Goal: Information Seeking & Learning: Understand process/instructions

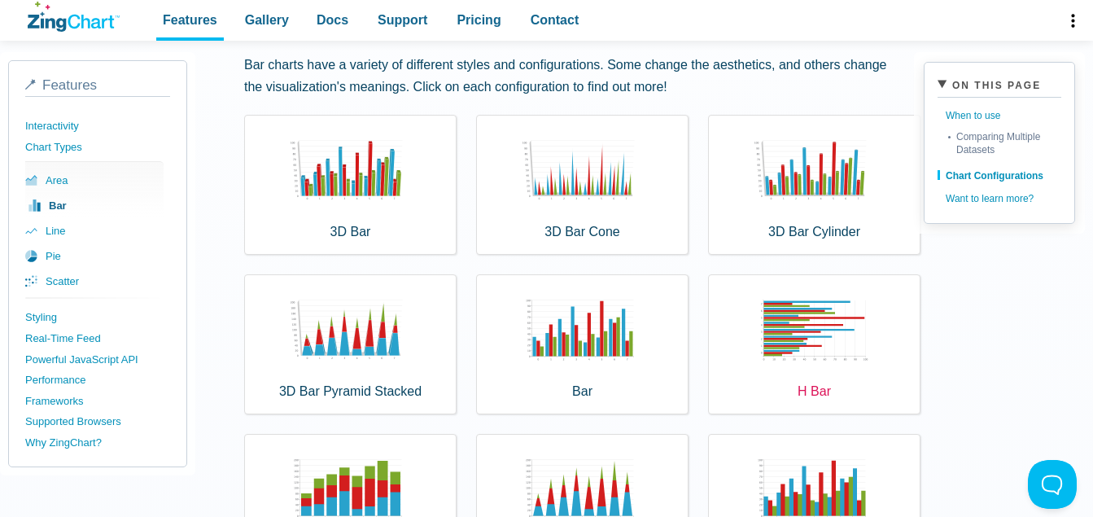
click at [791, 347] on div "H Bar" at bounding box center [814, 344] width 212 height 140
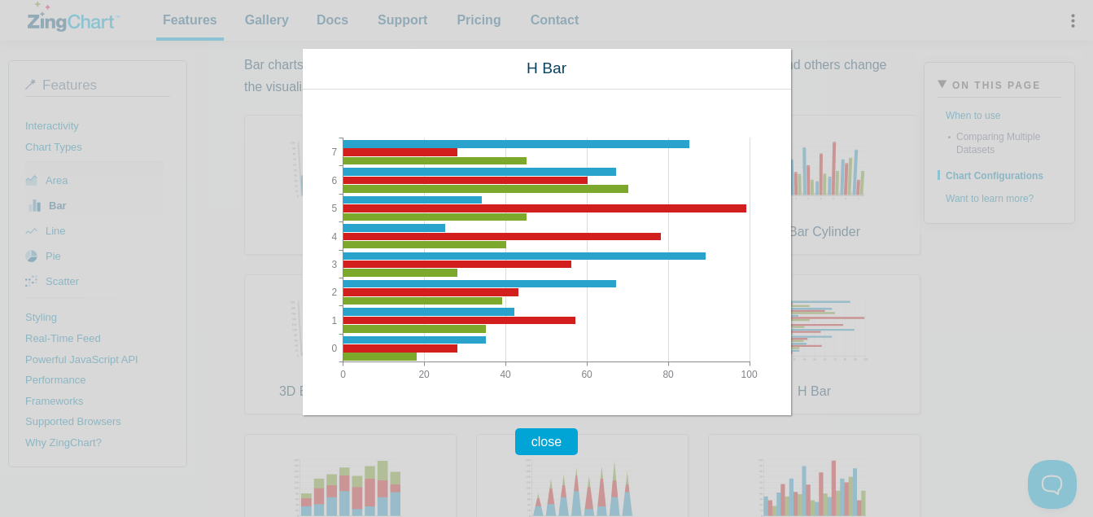
click at [531, 438] on button "close" at bounding box center [546, 441] width 63 height 27
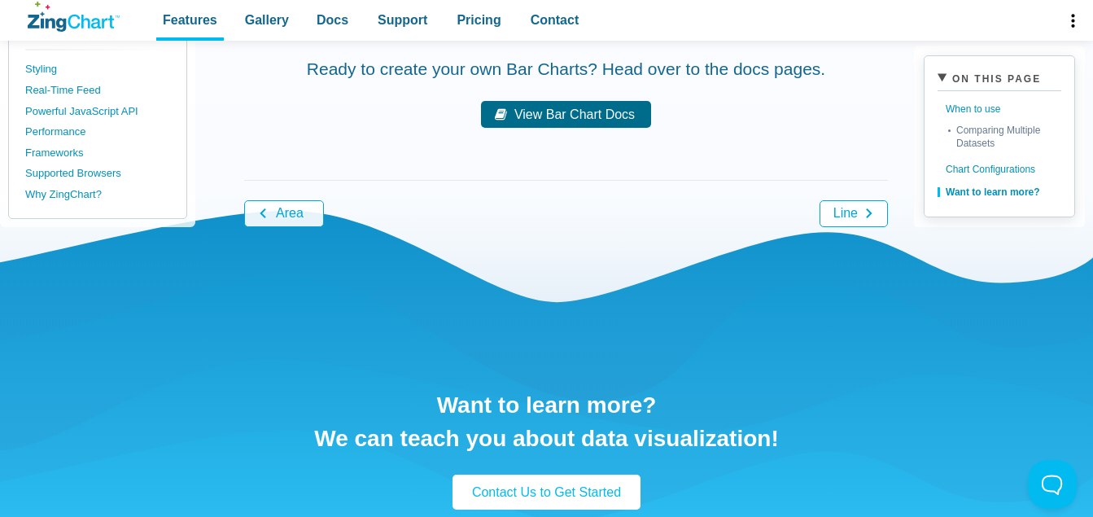
scroll to position [1398, 0]
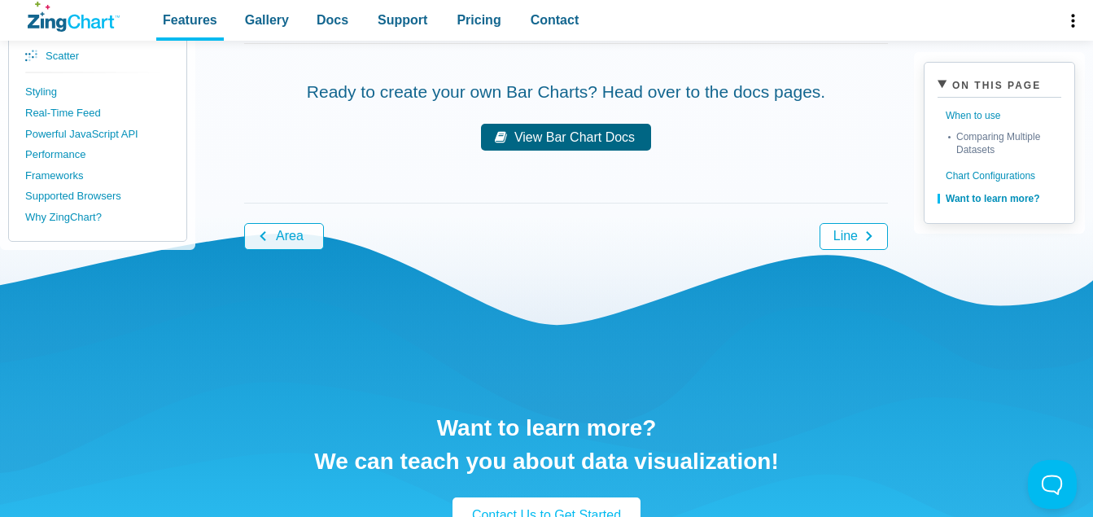
click at [545, 139] on link "View Bar Chart Docs" at bounding box center [566, 137] width 170 height 27
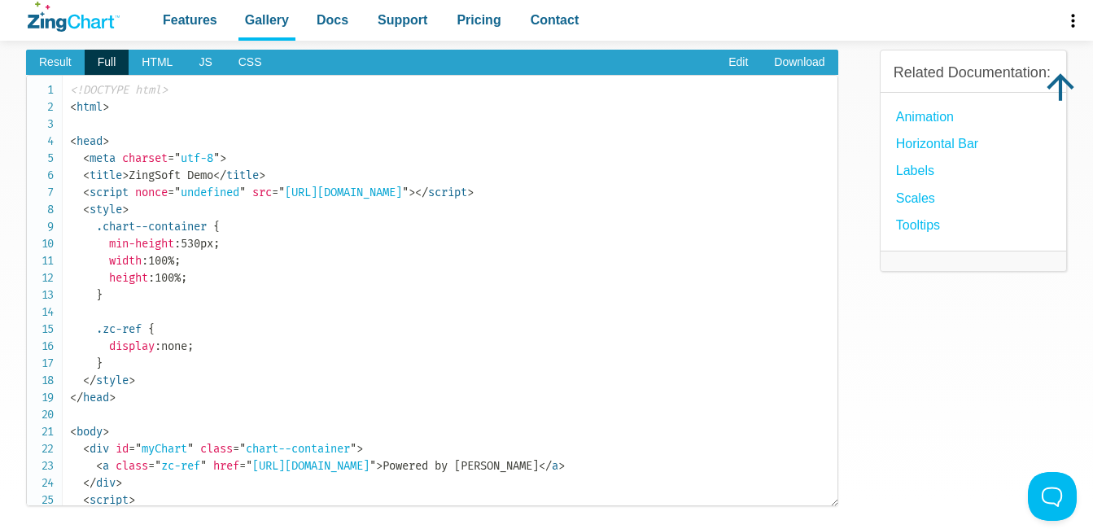
scroll to position [519, 0]
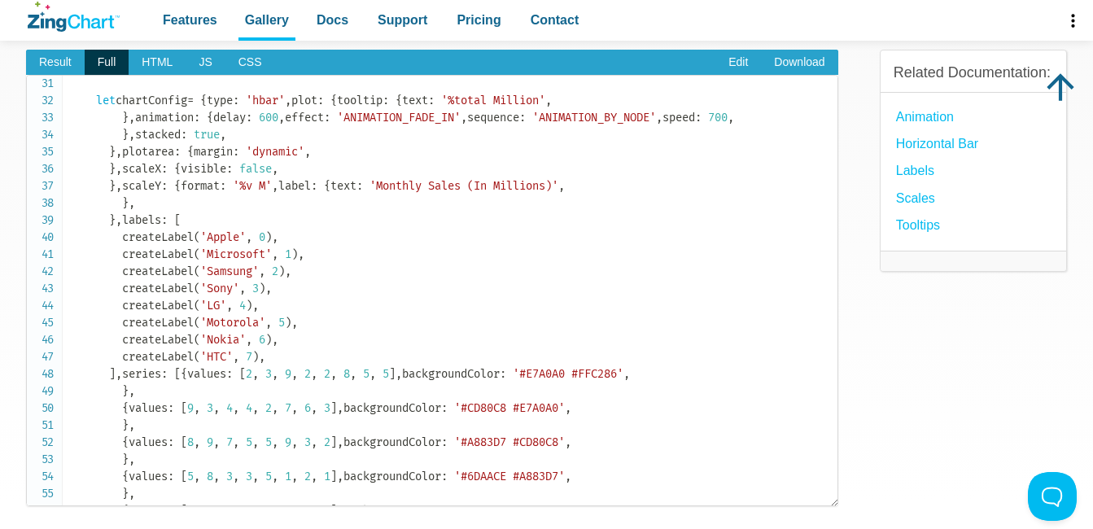
click at [687, 293] on code "<!DOCTYPE html> < html > < head > < meta charset = " utf-8 " > < title > ZingSo…" at bounding box center [453, 108] width 767 height 1093
